Goal: Task Accomplishment & Management: Use online tool/utility

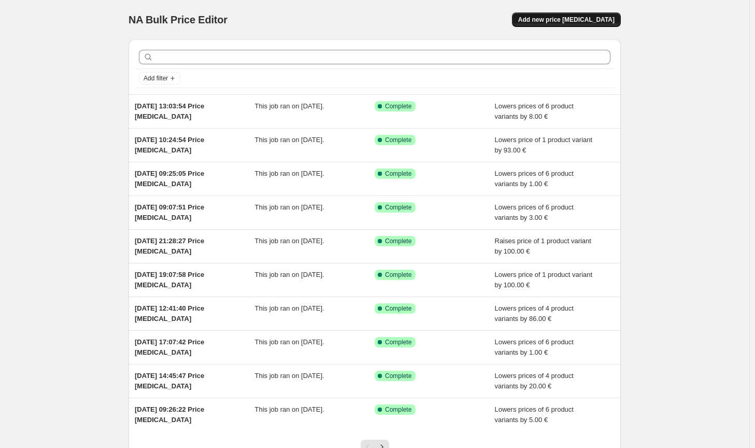
click at [596, 17] on span "Add new price [MEDICAL_DATA]" at bounding box center [566, 20] width 96 height 8
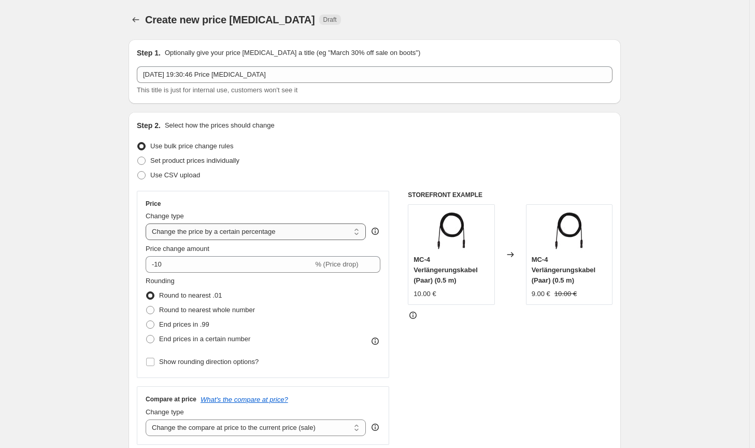
click at [299, 230] on select "Change the price to a certain amount Change the price by a certain amount Chang…" at bounding box center [256, 231] width 220 height 17
select select "by"
click at [148, 223] on select "Change the price to a certain amount Change the price by a certain amount Chang…" at bounding box center [256, 231] width 220 height 17
type input "-10.00"
click at [198, 310] on span "Round to nearest whole number" at bounding box center [207, 310] width 96 height 8
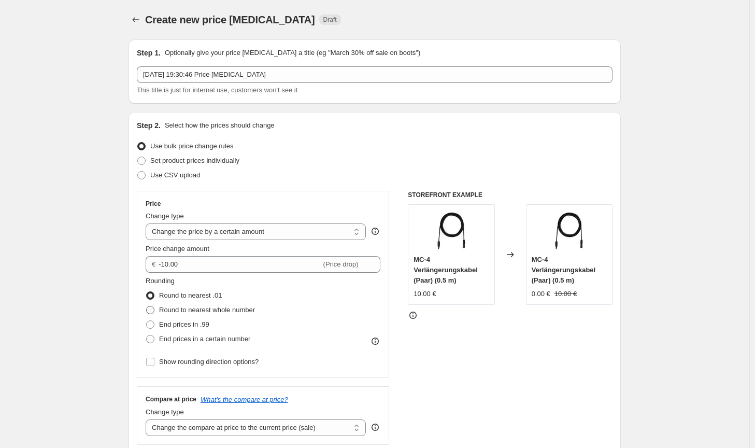
click at [147, 306] on input "Round to nearest whole number" at bounding box center [146, 306] width 1 height 1
radio input "true"
click at [208, 274] on div "Price Change type Change the price to a certain amount Change the price by a ce…" at bounding box center [263, 284] width 235 height 169
click at [277, 430] on select "Change the compare at price to the current price (sale) Change the compare at p…" at bounding box center [256, 427] width 220 height 17
select select "no_change"
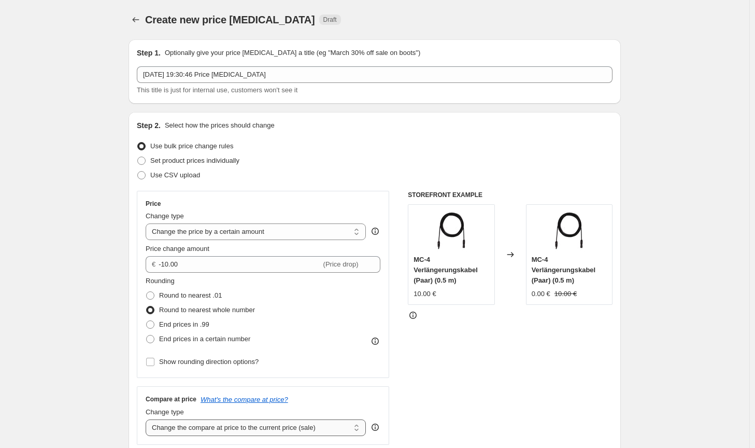
click at [148, 419] on select "Change the compare at price to the current price (sale) Change the compare at p…" at bounding box center [256, 427] width 220 height 17
click at [513, 407] on div "STOREFRONT EXAMPLE MC-4 Verlängerungskabel (Paar) (0.5 m) 10.00 € Changed to MC…" at bounding box center [510, 318] width 205 height 254
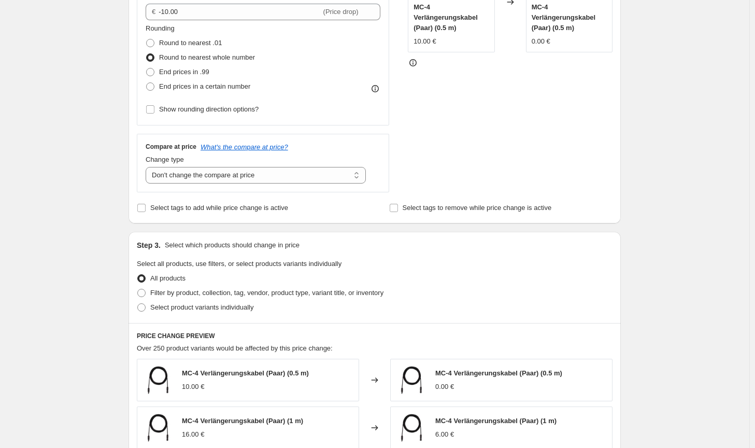
scroll to position [259, 0]
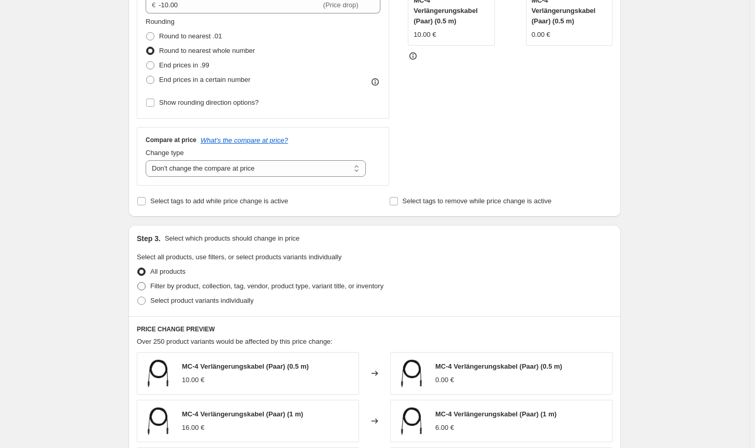
click at [328, 285] on span "Filter by product, collection, tag, vendor, product type, variant title, or inv…" at bounding box center [266, 286] width 233 height 8
click at [138, 282] on input "Filter by product, collection, tag, vendor, product type, variant title, or inv…" at bounding box center [137, 282] width 1 height 1
radio input "true"
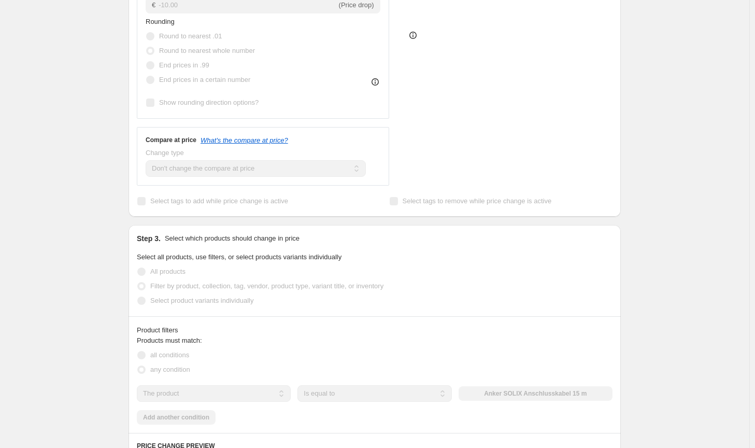
scroll to position [415, 0]
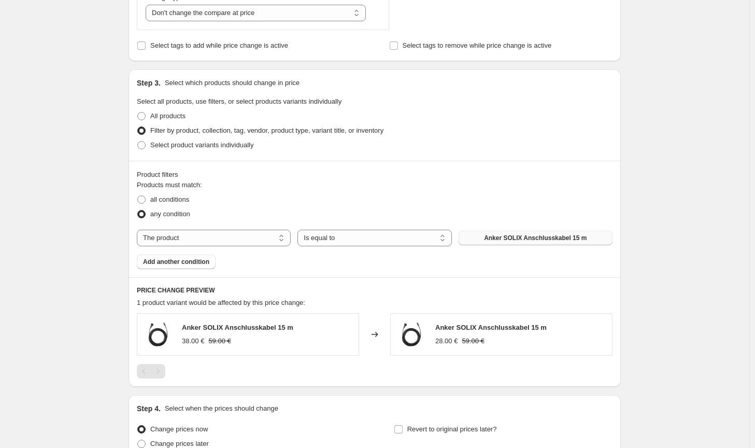
click at [547, 240] on span "Anker SOLIX Anschlusskabel 15 m" at bounding box center [535, 238] width 103 height 8
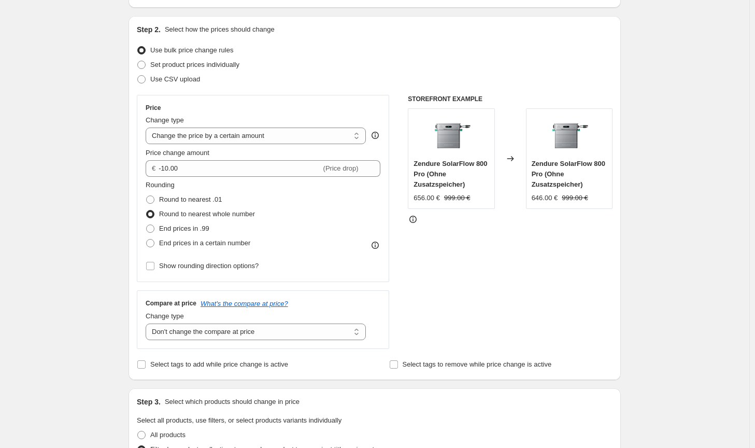
scroll to position [95, 0]
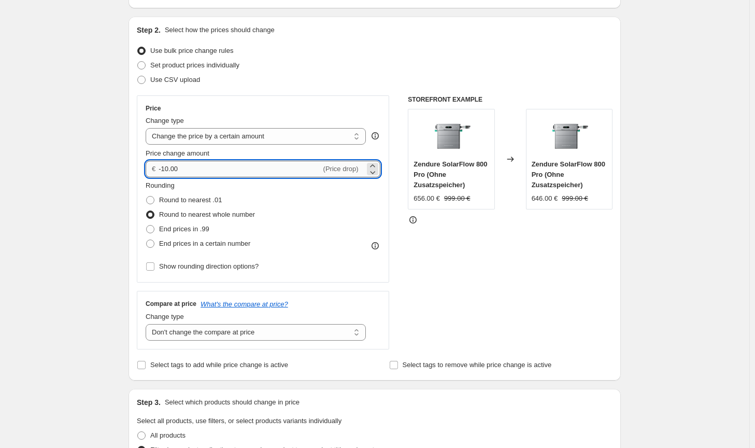
drag, startPoint x: 172, startPoint y: 166, endPoint x: 164, endPoint y: 164, distance: 8.5
click at [164, 164] on input "-10.00" at bounding box center [240, 169] width 162 height 17
click at [169, 166] on input "-10.00" at bounding box center [240, 169] width 162 height 17
click at [169, 167] on input "-10.00" at bounding box center [240, 169] width 162 height 17
type input "-7.00"
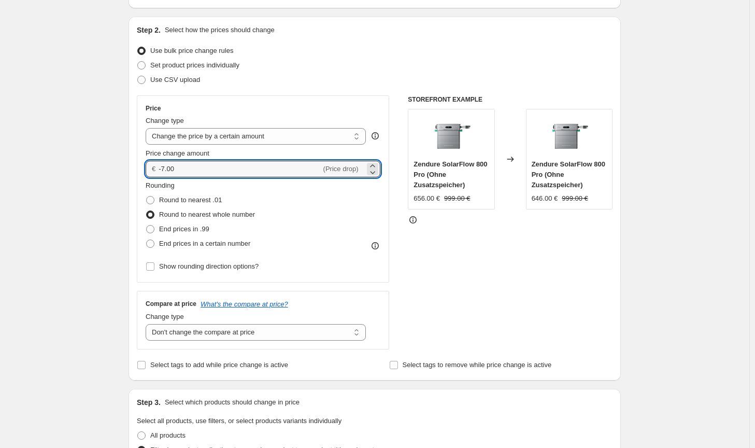
click at [542, 289] on div "STOREFRONT EXAMPLE Zendure SolarFlow 800 Pro (Ohne Zusatzspeicher) 656.00 € 999…" at bounding box center [510, 222] width 205 height 254
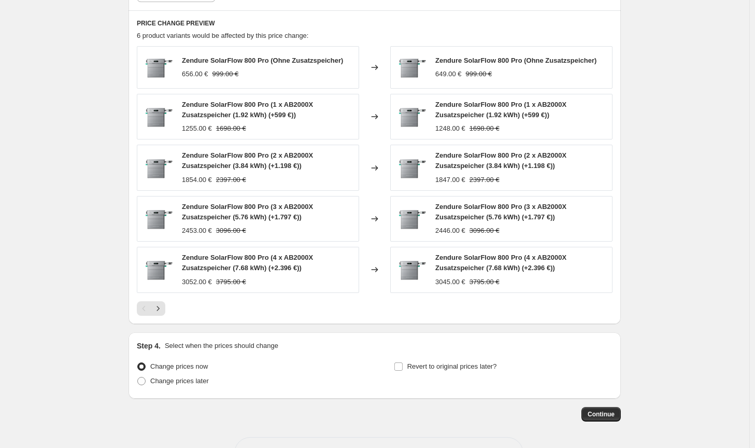
scroll to position [717, 0]
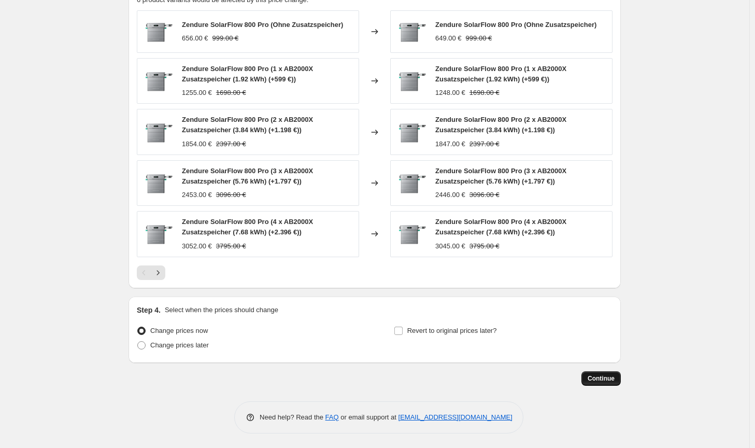
click at [603, 384] on button "Continue" at bounding box center [600, 378] width 39 height 15
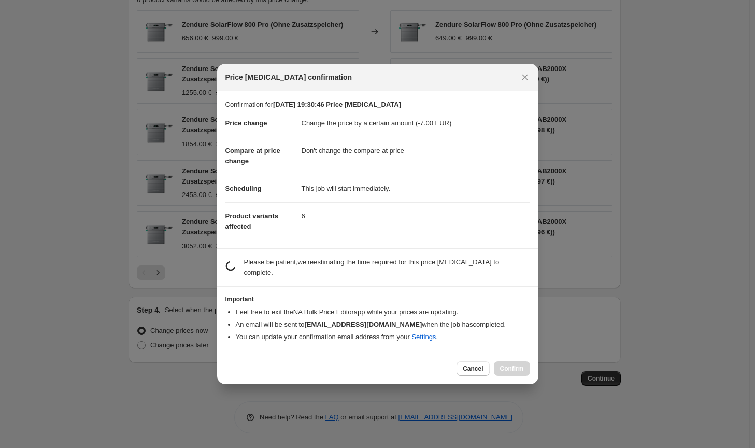
drag, startPoint x: 603, startPoint y: 384, endPoint x: 605, endPoint y: 376, distance: 8.0
click at [605, 376] on div at bounding box center [377, 224] width 755 height 448
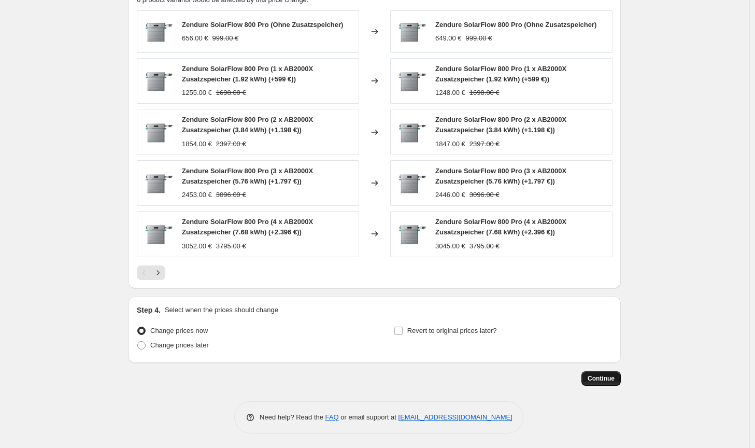
click at [603, 381] on span "Continue" at bounding box center [601, 378] width 27 height 8
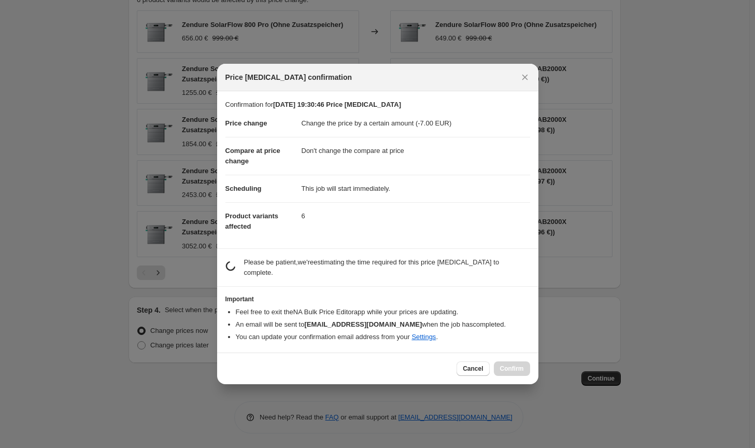
click at [504, 361] on div "Cancel Confirm" at bounding box center [493, 368] width 73 height 15
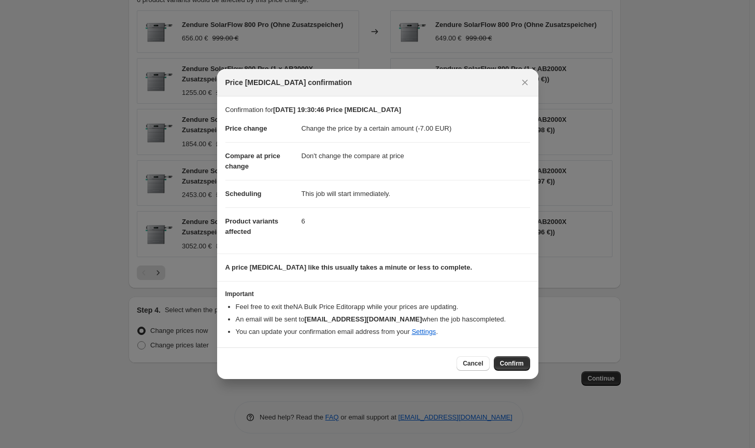
click at [504, 361] on span "Confirm" at bounding box center [512, 363] width 24 height 8
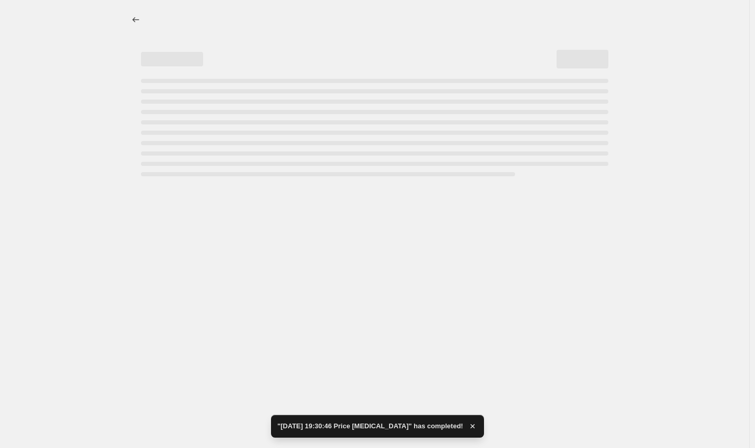
select select "by"
select select "no_change"
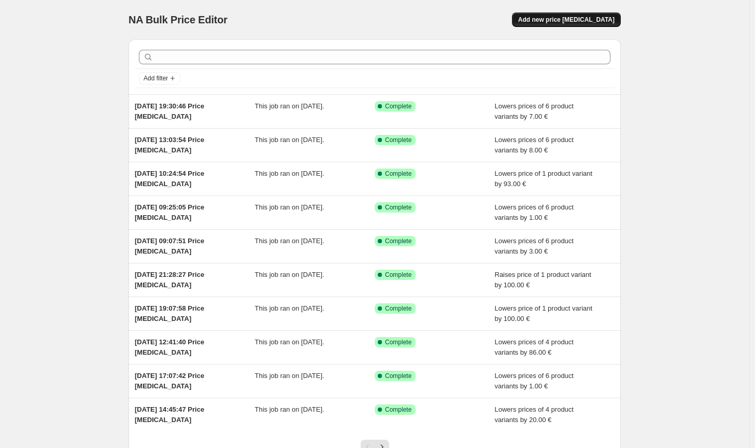
click at [564, 18] on span "Add new price [MEDICAL_DATA]" at bounding box center [566, 20] width 96 height 8
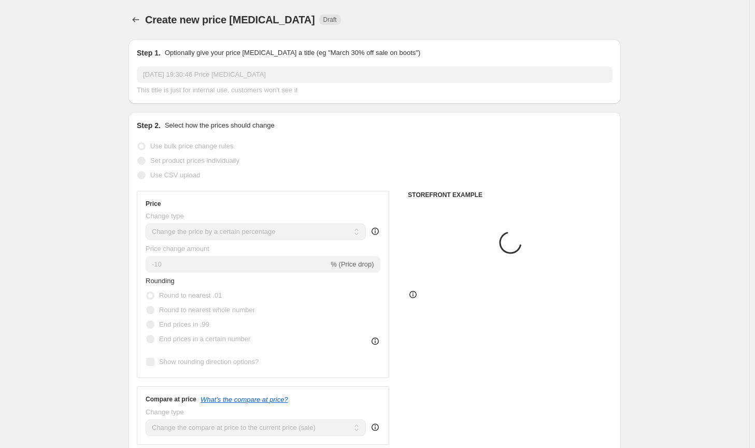
click at [302, 231] on select "Change the price to a certain amount Change the price by a certain amount Chang…" at bounding box center [256, 231] width 220 height 17
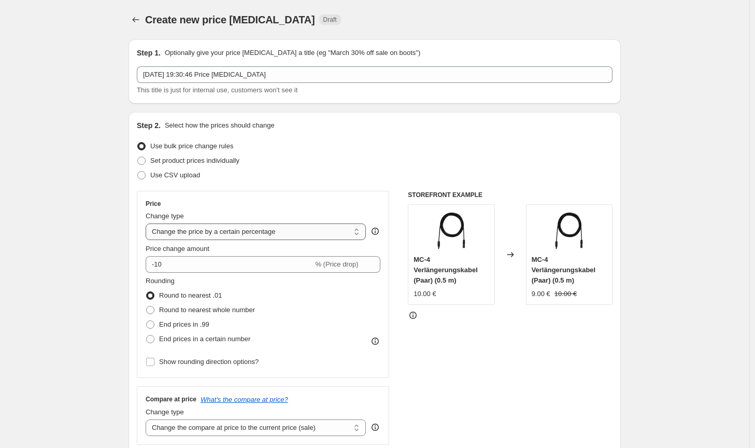
select select "to"
click at [148, 223] on select "Change the price to a certain amount Change the price by a certain amount Chang…" at bounding box center [256, 231] width 220 height 17
type input "80.00"
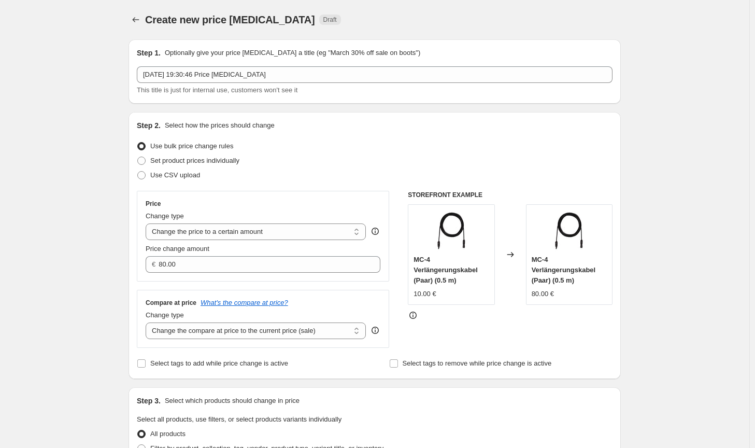
click at [289, 251] on div "Price change amount" at bounding box center [263, 249] width 235 height 10
click at [293, 239] on select "Change the price to a certain amount Change the price by a certain amount Chang…" at bounding box center [256, 231] width 220 height 17
select select "by"
click at [148, 223] on select "Change the price to a certain amount Change the price by a certain amount Chang…" at bounding box center [256, 231] width 220 height 17
type input "-10.00"
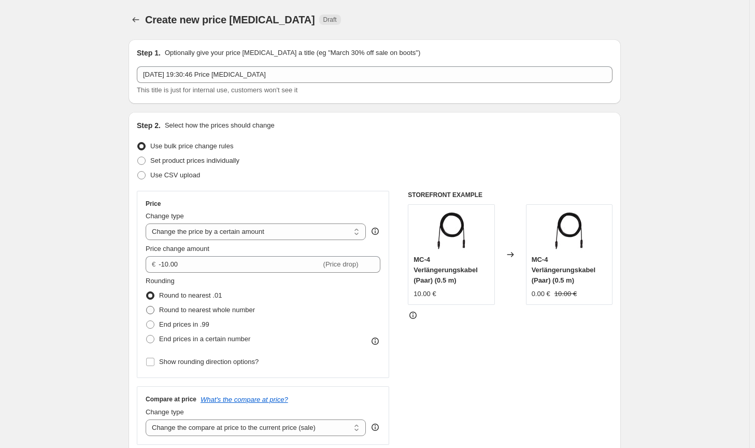
click at [197, 307] on span "Round to nearest whole number" at bounding box center [207, 310] width 96 height 8
click at [147, 306] on input "Round to nearest whole number" at bounding box center [146, 306] width 1 height 1
radio input "true"
click at [330, 423] on select "Change the compare at price to the current price (sale) Change the compare at p…" at bounding box center [256, 427] width 220 height 17
select select "no_change"
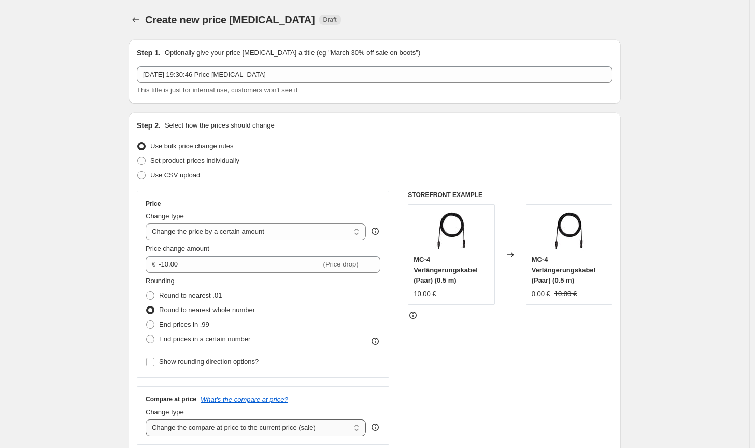
click at [148, 419] on select "Change the compare at price to the current price (sale) Change the compare at p…" at bounding box center [256, 427] width 220 height 17
click at [508, 400] on div "STOREFRONT EXAMPLE MC-4 Verlängerungskabel (Paar) (0.5 m) 10.00 € Changed to MC…" at bounding box center [510, 318] width 205 height 254
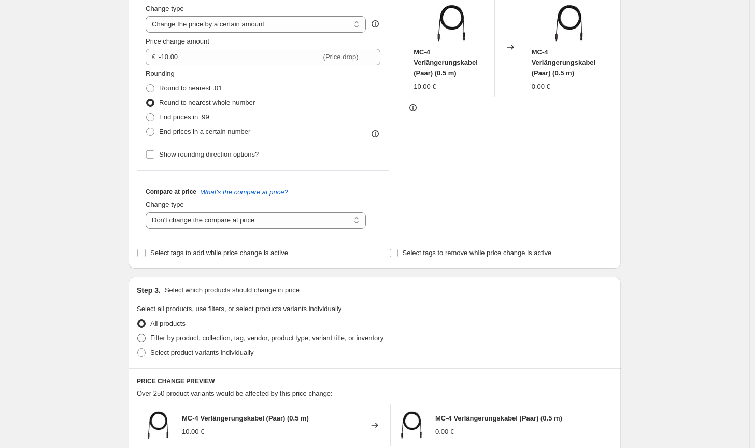
click at [363, 335] on span "Filter by product, collection, tag, vendor, product type, variant title, or inv…" at bounding box center [266, 338] width 233 height 8
click at [138, 334] on input "Filter by product, collection, tag, vendor, product type, variant title, or inv…" at bounding box center [137, 334] width 1 height 1
radio input "true"
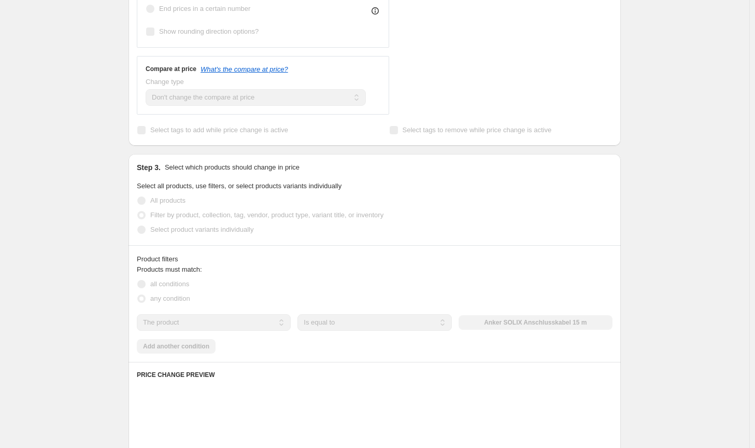
scroll to position [363, 0]
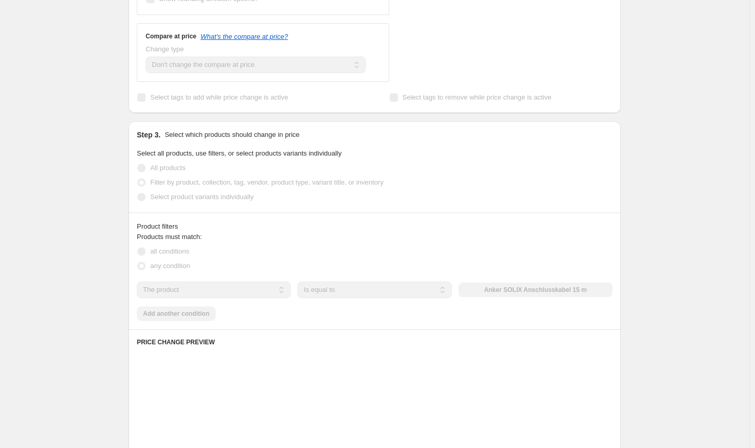
click at [522, 304] on div "Products must match: all conditions any condition The product The product's col…" at bounding box center [375, 276] width 476 height 89
click at [527, 295] on button "Anker SOLIX Anschlusskabel 15 m" at bounding box center [536, 289] width 154 height 15
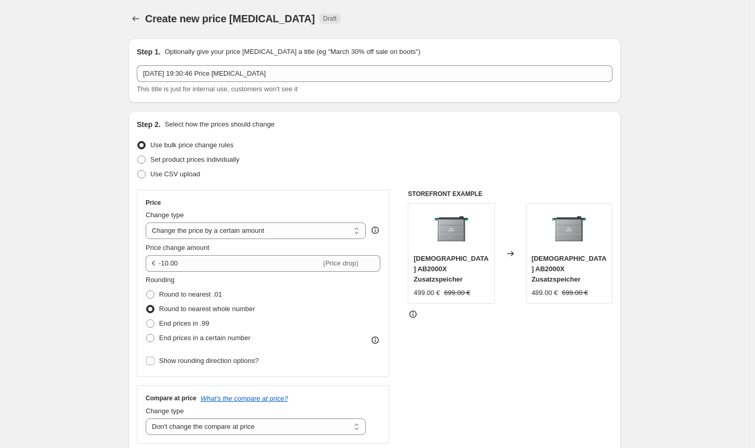
scroll to position [0, 0]
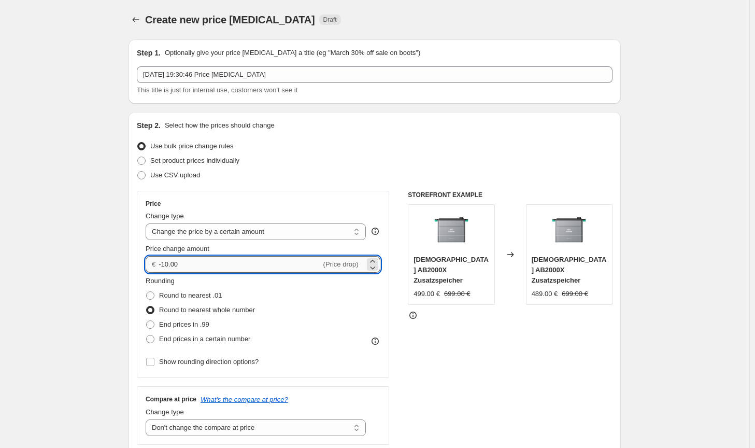
click at [167, 263] on input "-10.00" at bounding box center [240, 264] width 162 height 17
type input "-15.00"
click at [566, 395] on div "STOREFRONT EXAMPLE Zendure AB2000X Zusatzspeicher 499.00 € 699.00 € Changed to …" at bounding box center [510, 318] width 205 height 254
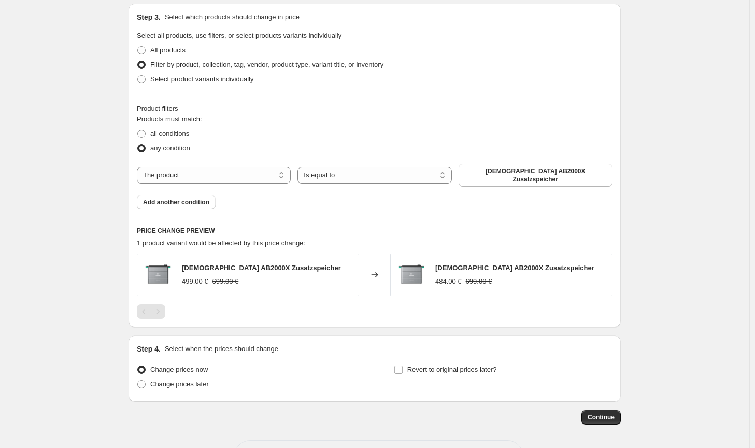
scroll to position [514, 0]
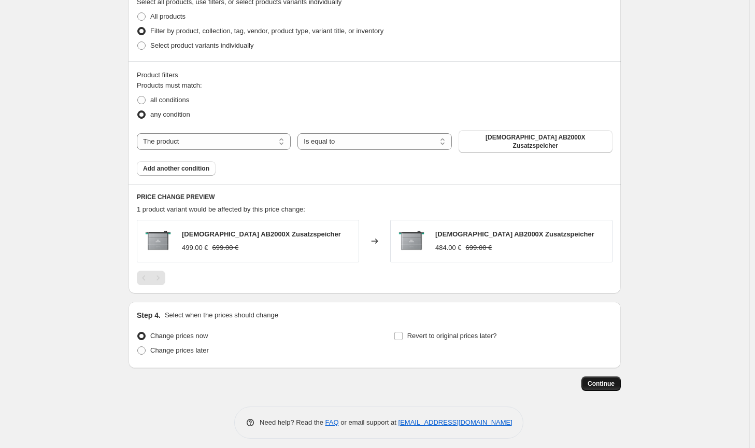
click at [597, 379] on span "Continue" at bounding box center [601, 383] width 27 height 8
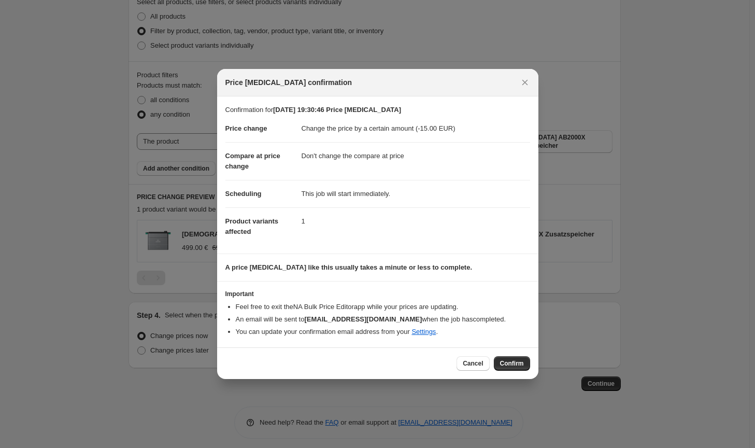
click at [521, 372] on div "Cancel Confirm" at bounding box center [377, 363] width 321 height 32
click at [521, 368] on button "Confirm" at bounding box center [512, 363] width 36 height 15
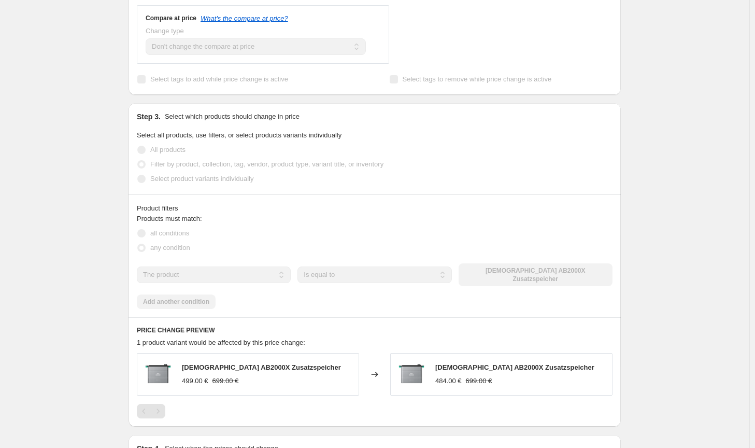
scroll to position [307, 0]
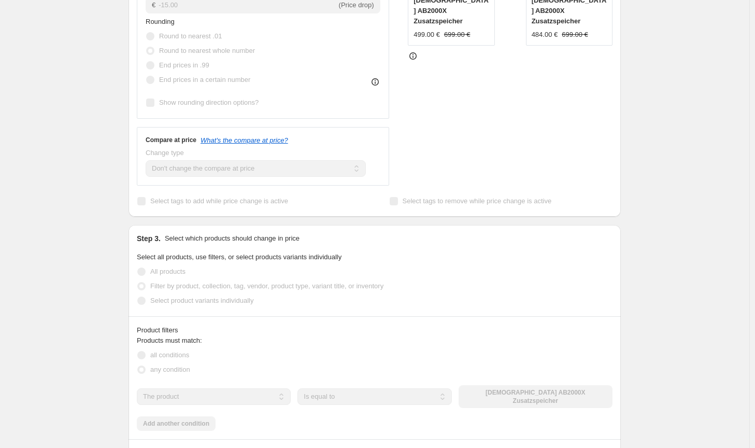
select select "by"
select select "no_change"
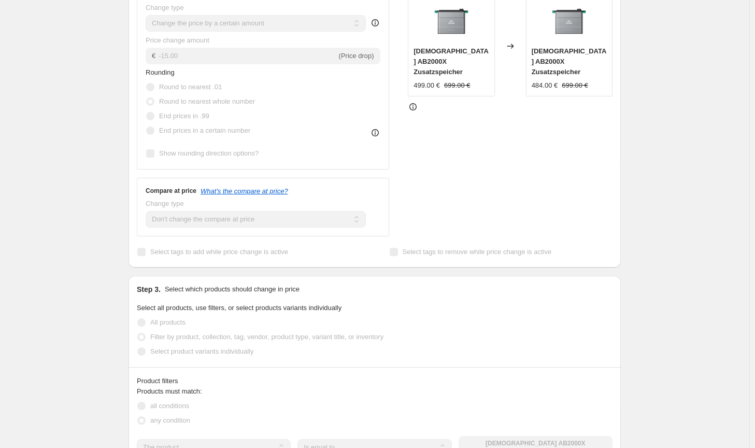
scroll to position [0, 0]
